Goal: Information Seeking & Learning: Learn about a topic

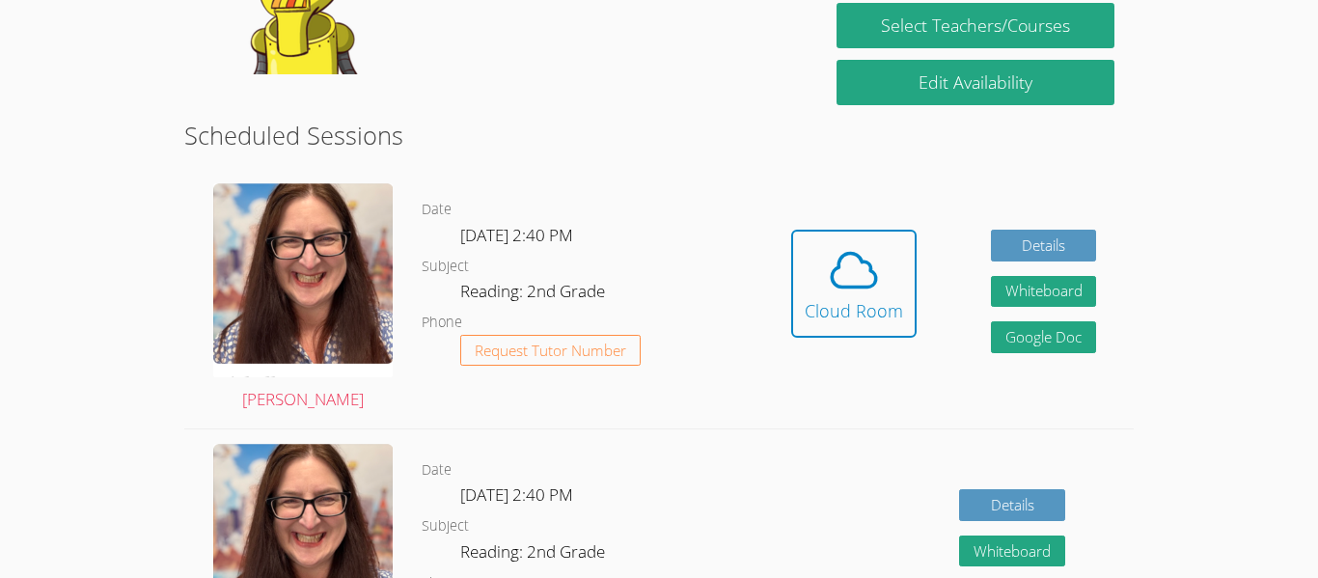
scroll to position [432, 0]
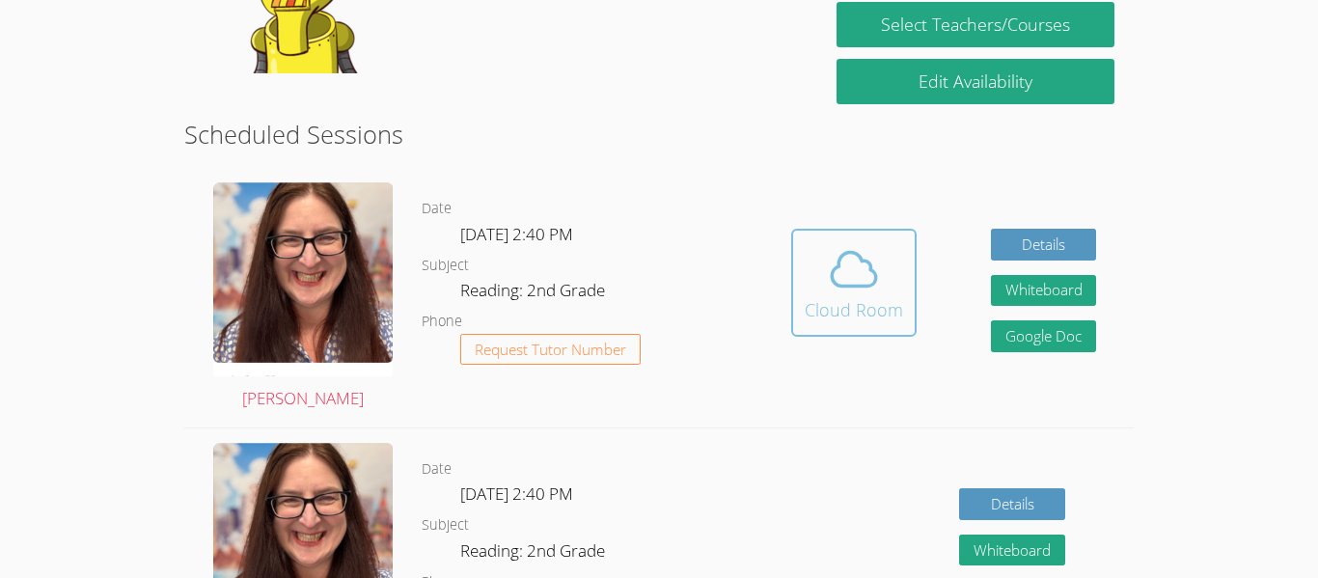
click at [827, 253] on icon at bounding box center [854, 269] width 54 height 54
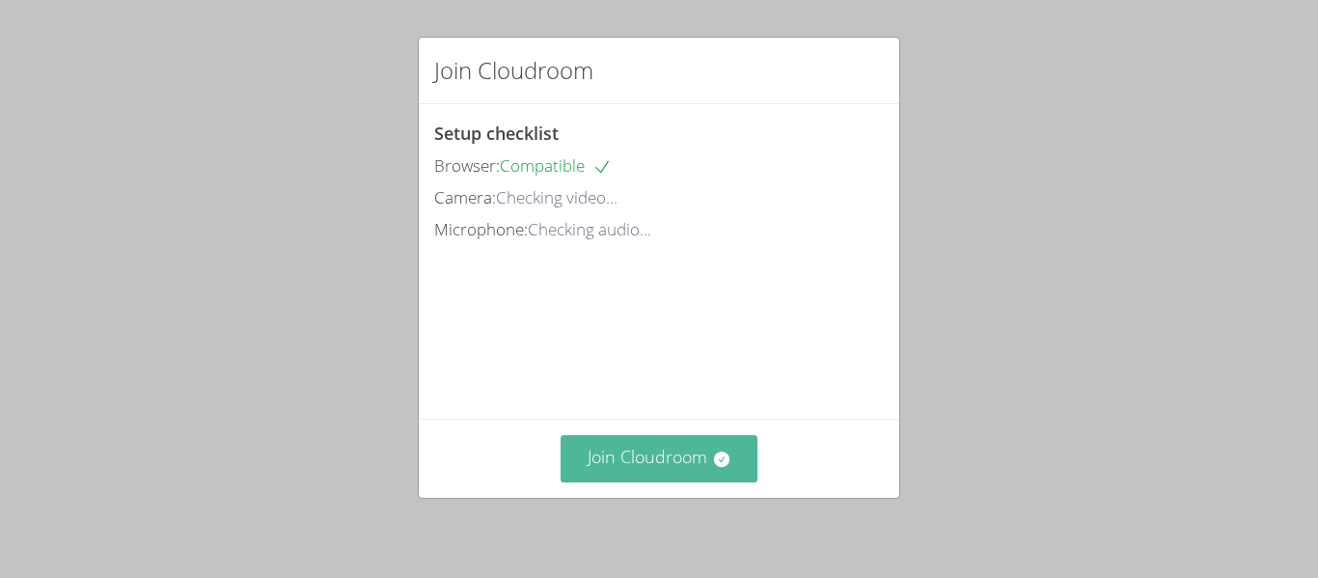
click at [654, 457] on button "Join Cloudroom" at bounding box center [659, 458] width 198 height 47
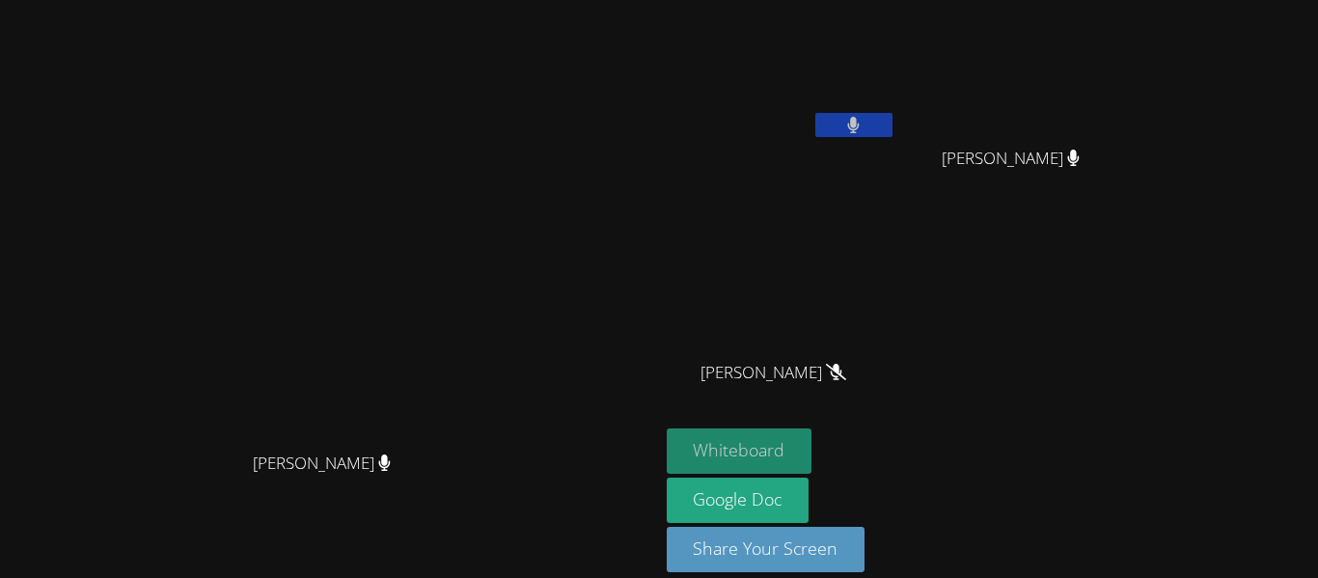
click at [812, 443] on button "Whiteboard" at bounding box center [740, 450] width 146 height 45
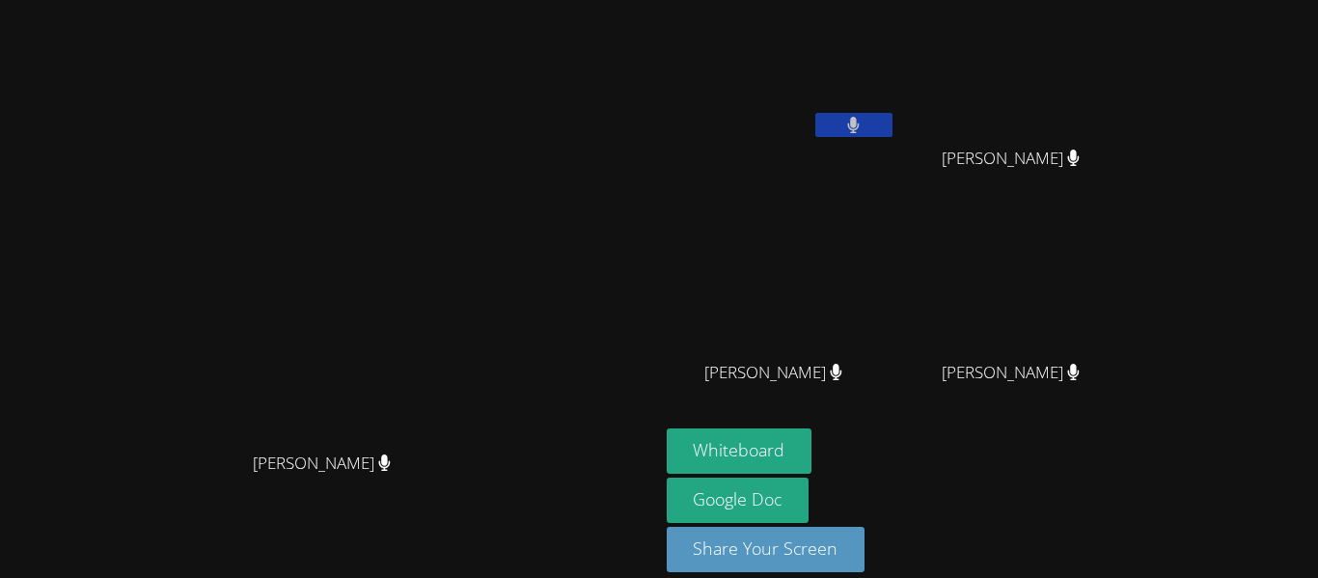
click at [892, 126] on button at bounding box center [853, 125] width 77 height 24
click at [892, 129] on button at bounding box center [853, 125] width 77 height 24
click at [863, 124] on icon at bounding box center [853, 125] width 20 height 16
click at [892, 122] on button at bounding box center [853, 125] width 77 height 24
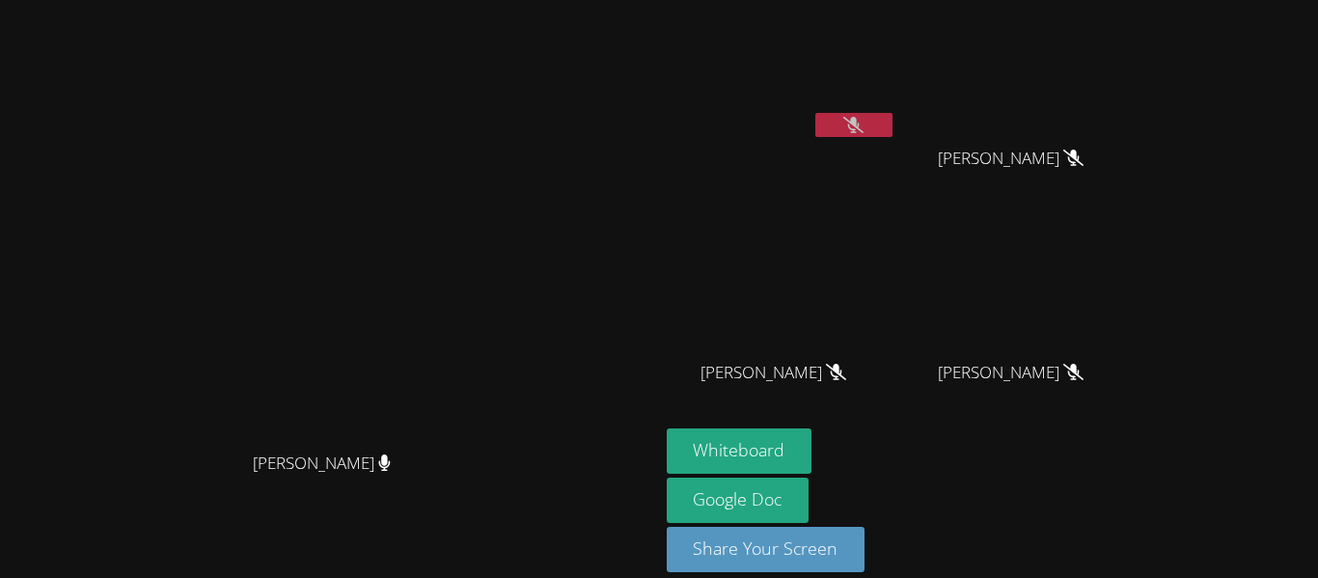
click at [892, 122] on button at bounding box center [853, 125] width 77 height 24
click at [892, 131] on button at bounding box center [853, 125] width 77 height 24
click at [892, 126] on button at bounding box center [853, 125] width 77 height 24
click at [815, 113] on button at bounding box center [853, 125] width 77 height 24
click at [892, 132] on button at bounding box center [853, 125] width 77 height 24
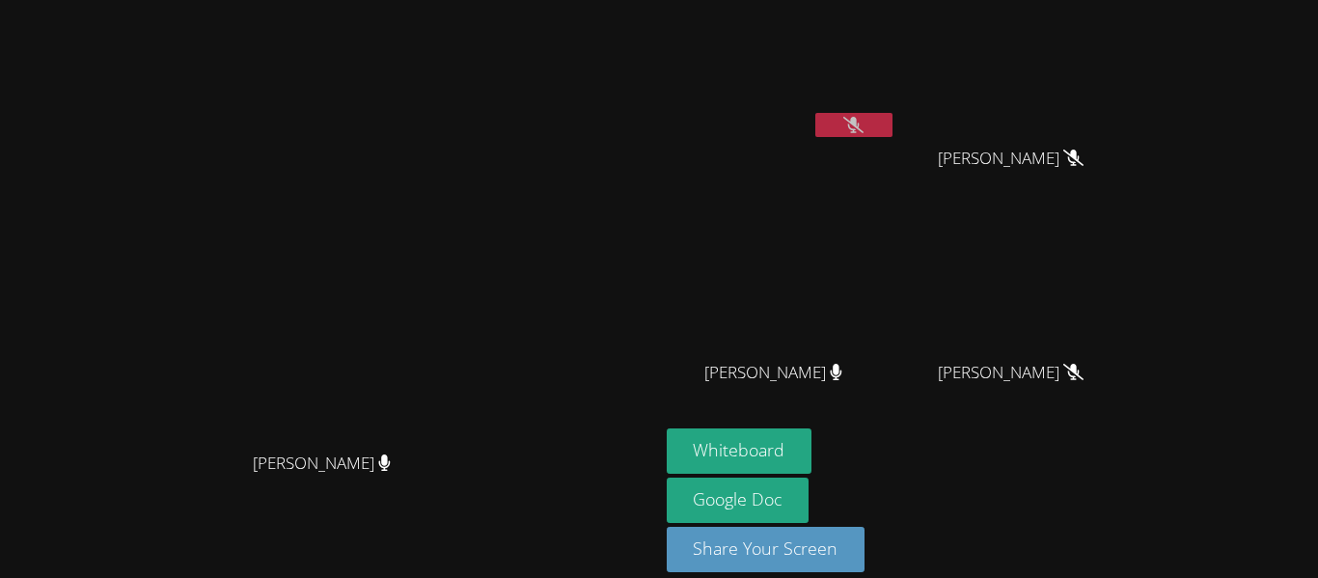
click at [815, 113] on button at bounding box center [853, 125] width 77 height 24
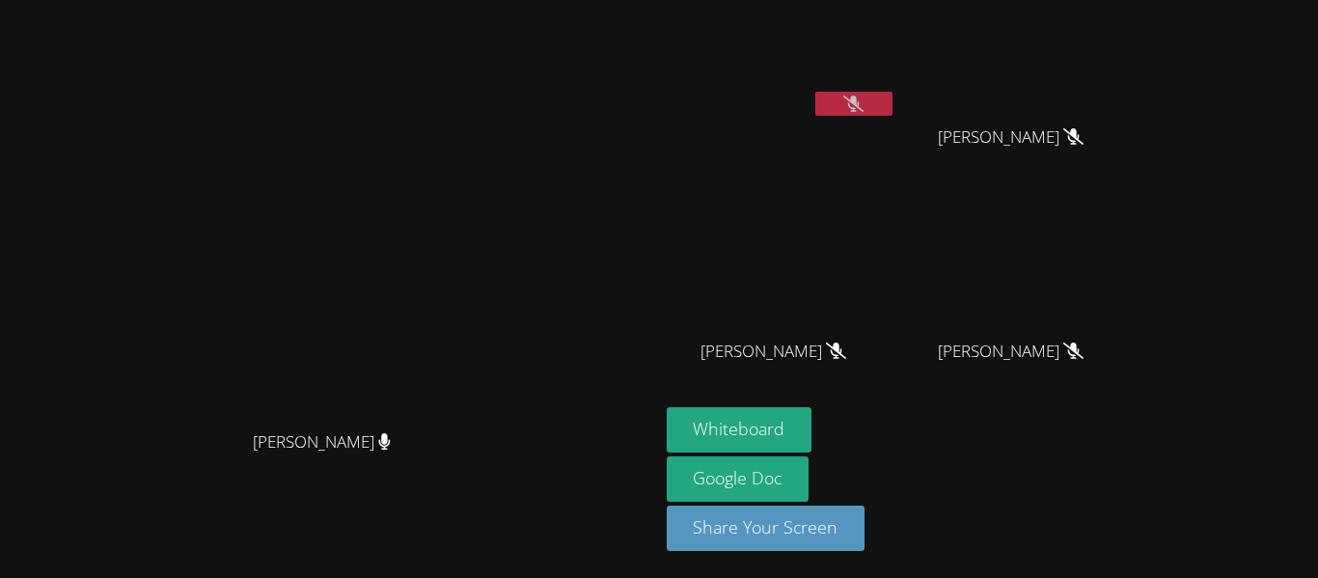
click at [892, 105] on button at bounding box center [853, 104] width 77 height 24
click at [892, 109] on button at bounding box center [853, 104] width 77 height 24
click at [863, 106] on icon at bounding box center [853, 103] width 20 height 16
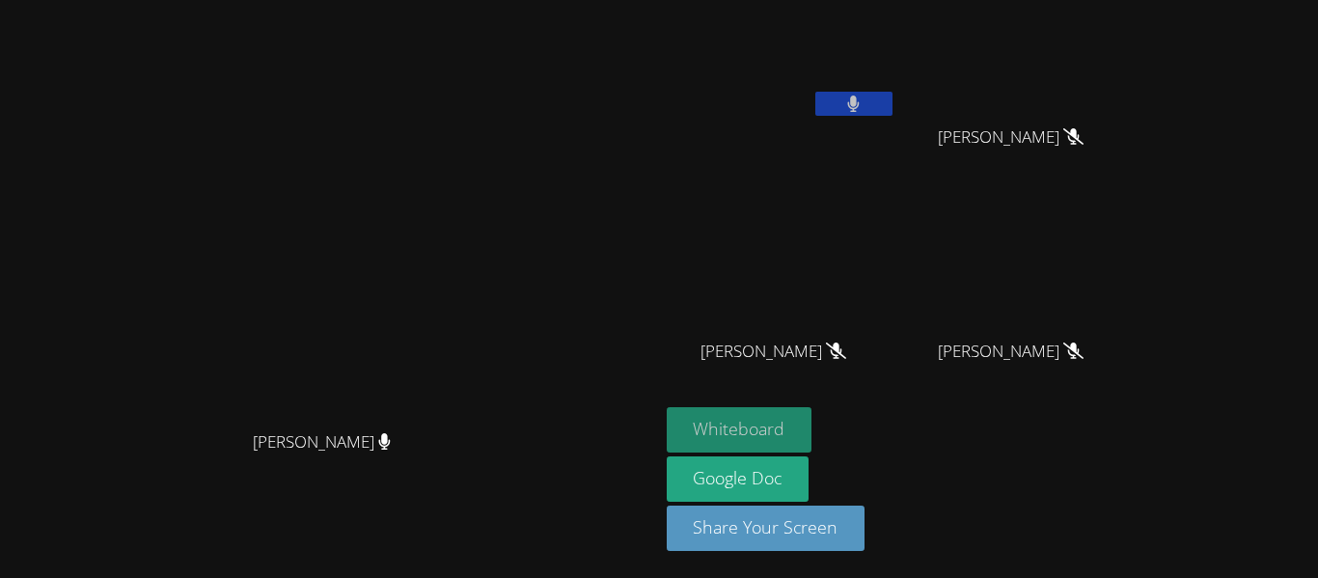
click at [812, 423] on button "Whiteboard" at bounding box center [740, 429] width 146 height 45
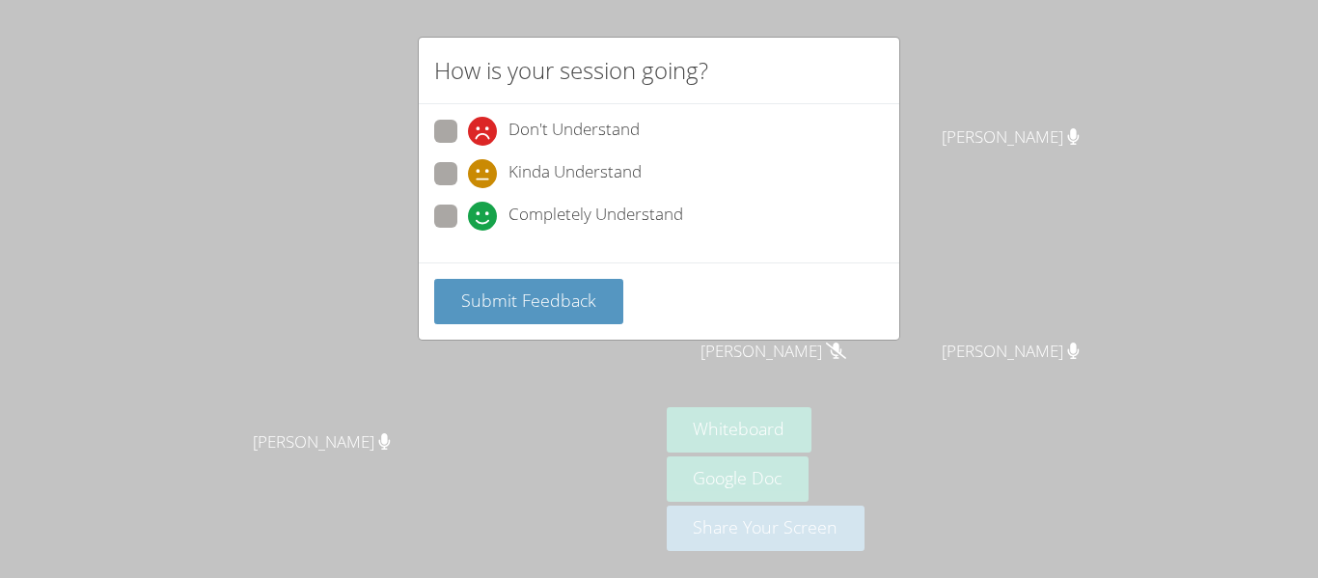
click at [1049, 99] on div "How is your session going? Don't Understand Kinda Understand Completely Underst…" at bounding box center [659, 289] width 1318 height 578
click at [460, 215] on label "Completely Understand" at bounding box center [558, 217] width 249 height 26
click at [468, 215] on input "Completely Understand" at bounding box center [476, 212] width 16 height 16
radio input "true"
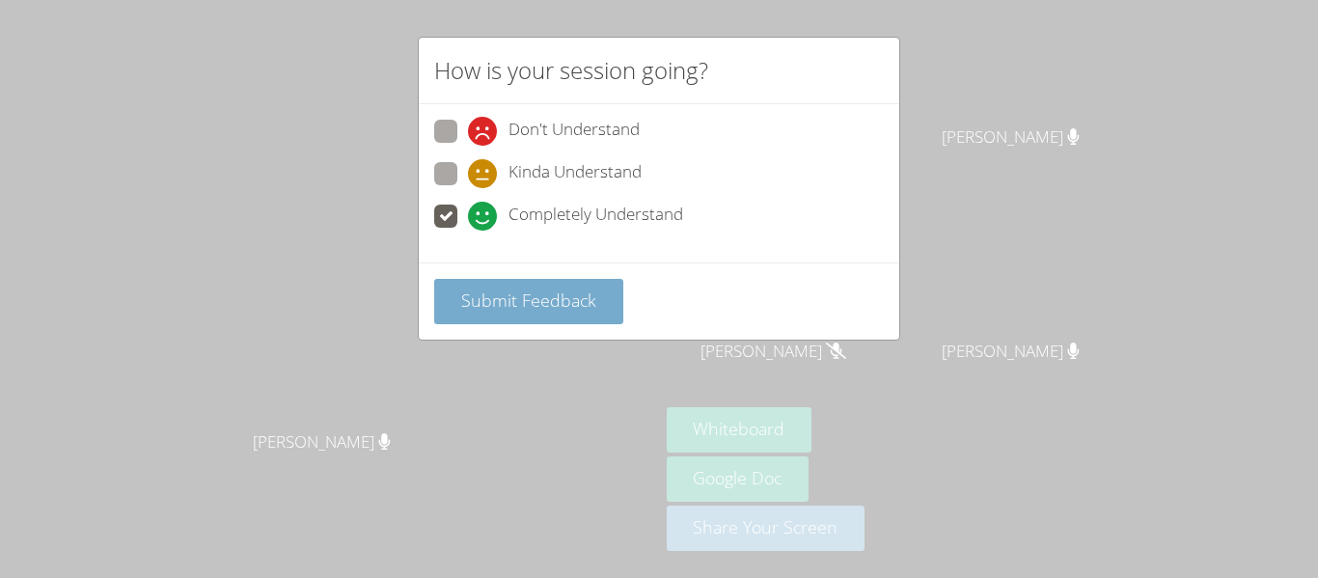
click at [520, 293] on span "Submit Feedback" at bounding box center [528, 299] width 135 height 23
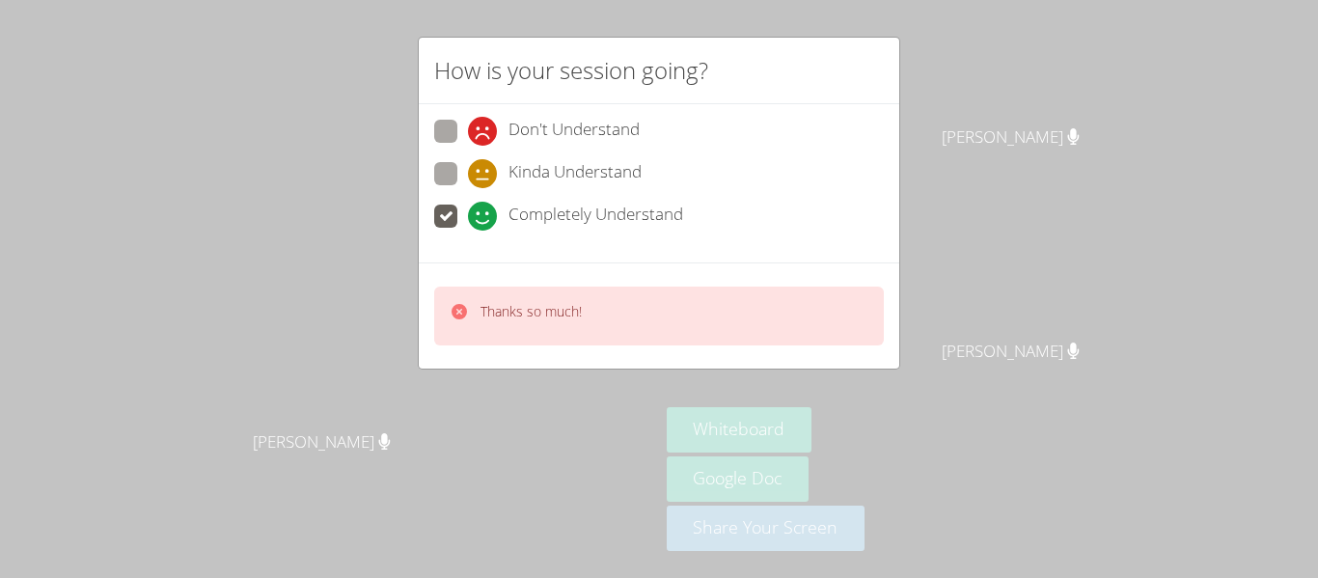
click at [468, 188] on span at bounding box center [468, 188] width 0 height 0
click at [468, 171] on input "Kinda Understand" at bounding box center [476, 170] width 16 height 16
radio input "true"
click at [569, 338] on div "Thanks so much!" at bounding box center [659, 315] width 450 height 59
click at [541, 322] on div "Thanks so much!" at bounding box center [530, 316] width 101 height 28
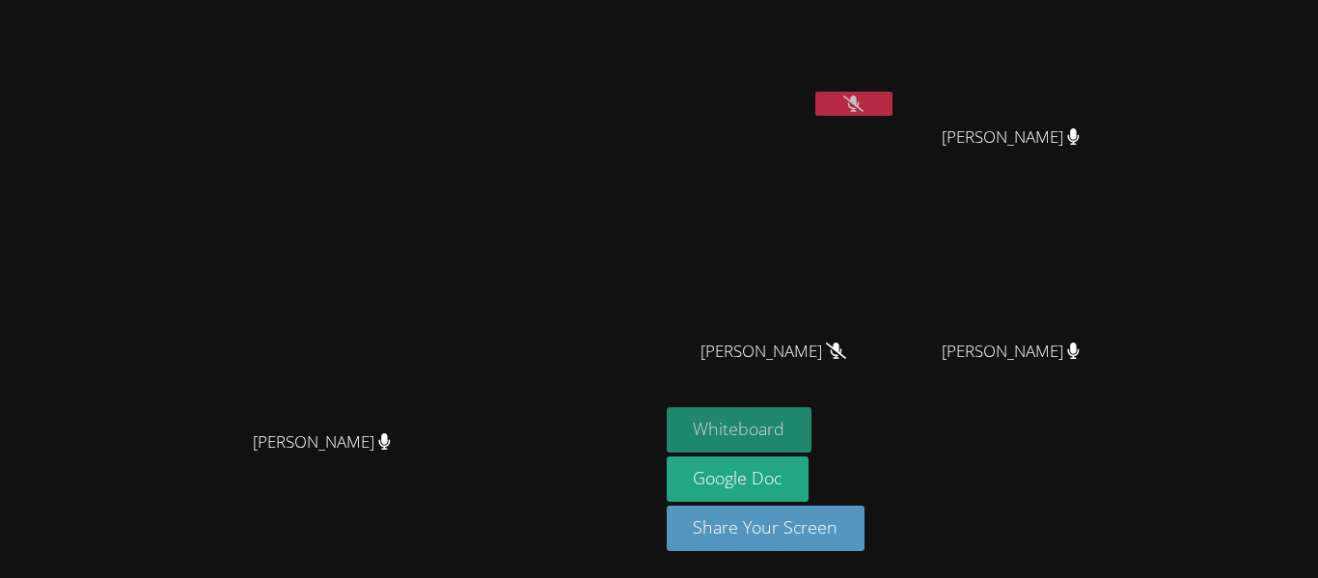
click at [812, 416] on button "Whiteboard" at bounding box center [740, 429] width 146 height 45
